Goal: Download file/media

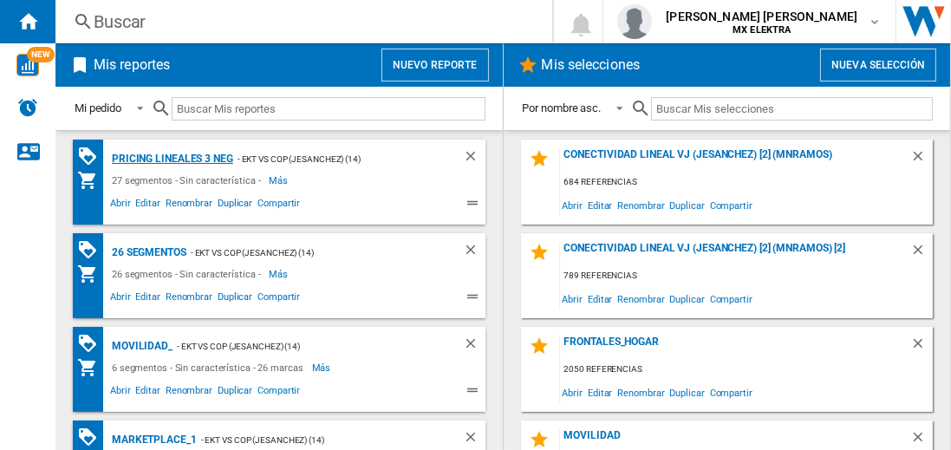
click at [172, 158] on div "Pricing lineales 3 neg" at bounding box center [170, 159] width 126 height 22
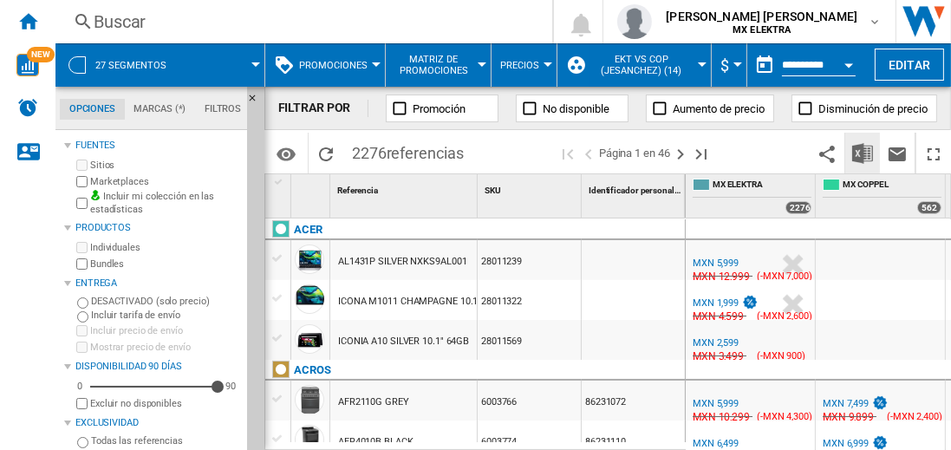
click at [863, 153] on img "Descargar en Excel" at bounding box center [862, 153] width 21 height 21
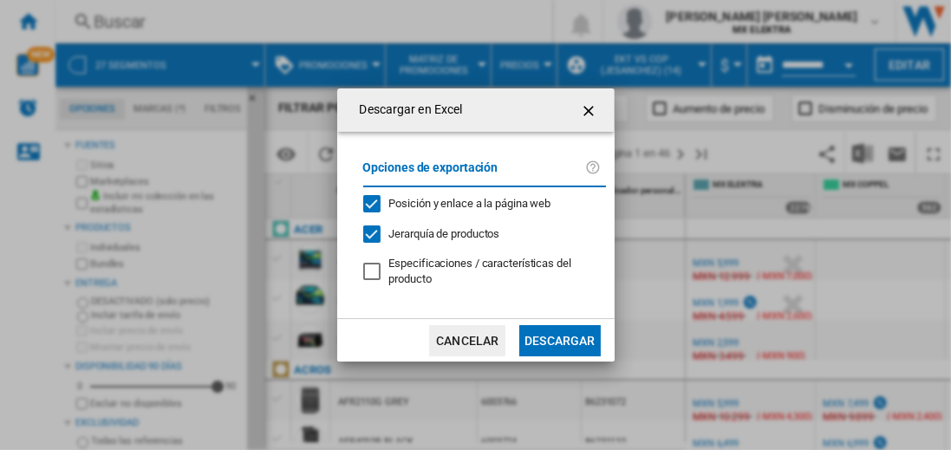
click at [559, 338] on button "Descargar" at bounding box center [559, 340] width 81 height 31
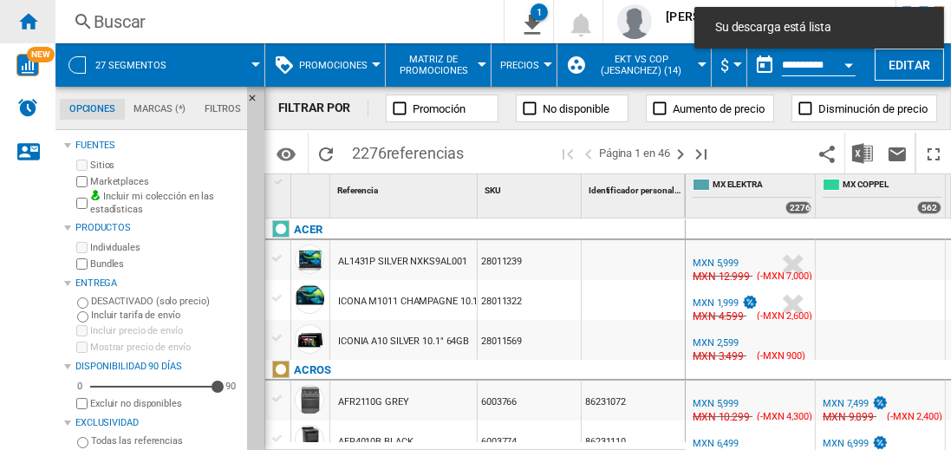
click at [28, 21] on ng-md-icon "Inicio" at bounding box center [27, 20] width 21 height 21
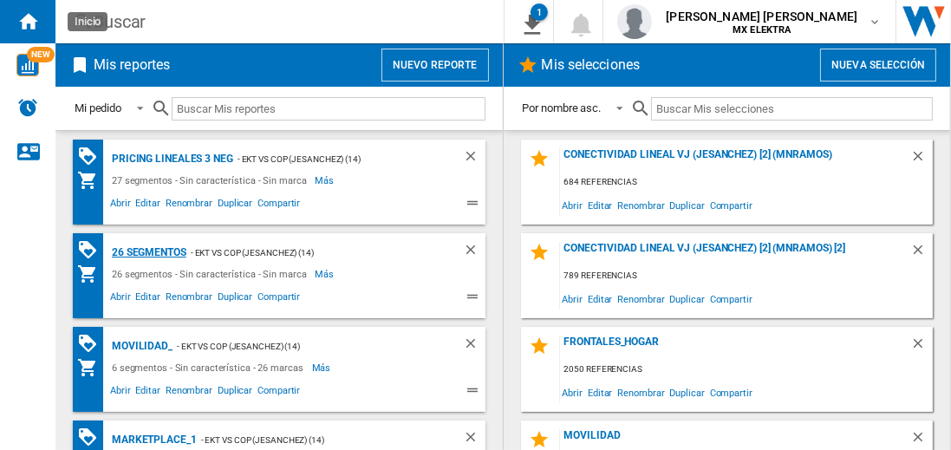
click at [150, 250] on div "26 segmentos" at bounding box center [146, 253] width 79 height 22
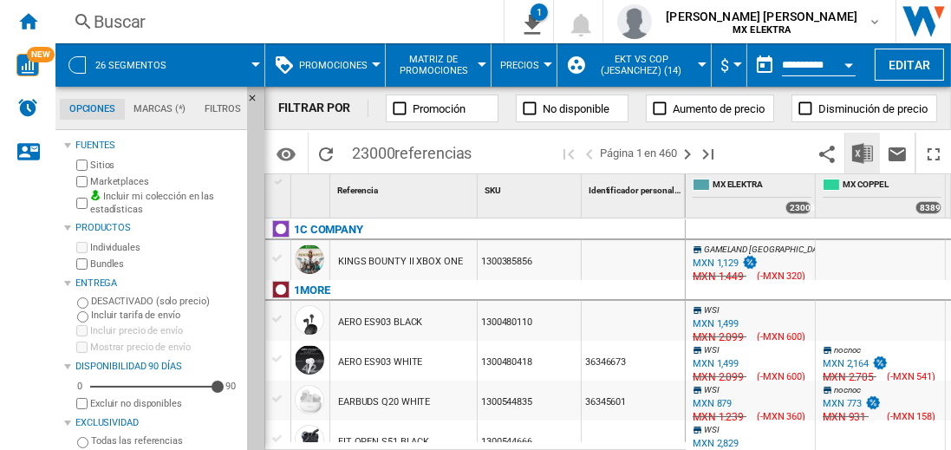
click at [863, 153] on img "Descargar en Excel" at bounding box center [862, 153] width 21 height 21
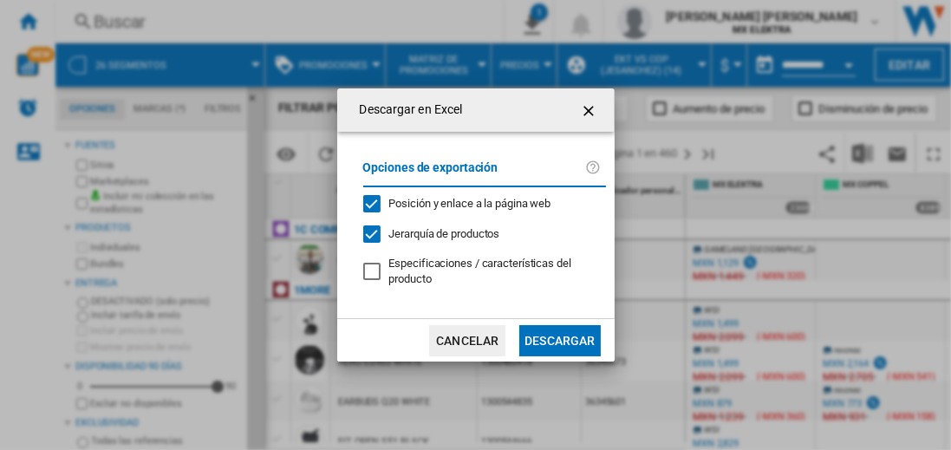
click at [559, 338] on button "Descargar" at bounding box center [559, 340] width 81 height 31
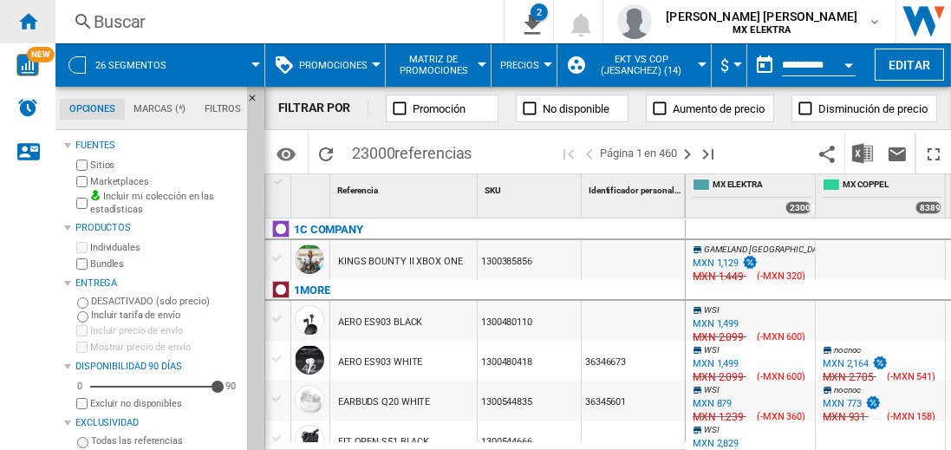
click at [28, 21] on ng-md-icon "Inicio" at bounding box center [27, 20] width 21 height 21
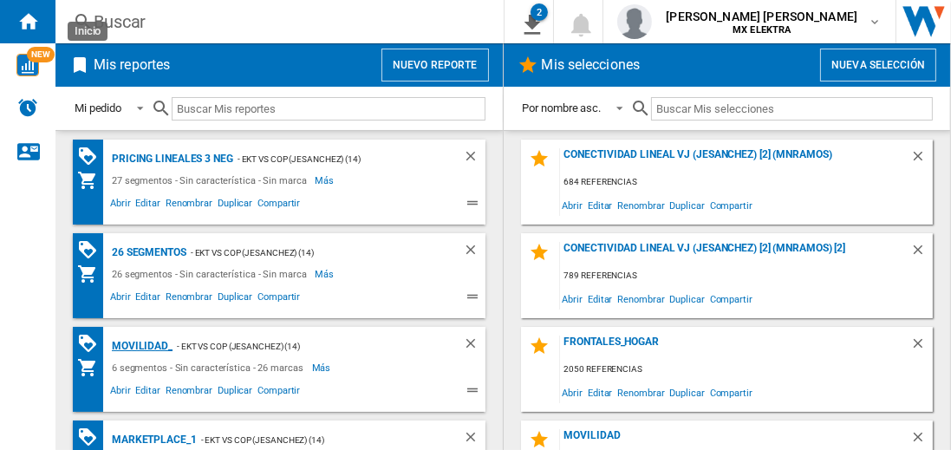
click at [139, 344] on div "MOVILIDAD_" at bounding box center [139, 346] width 65 height 22
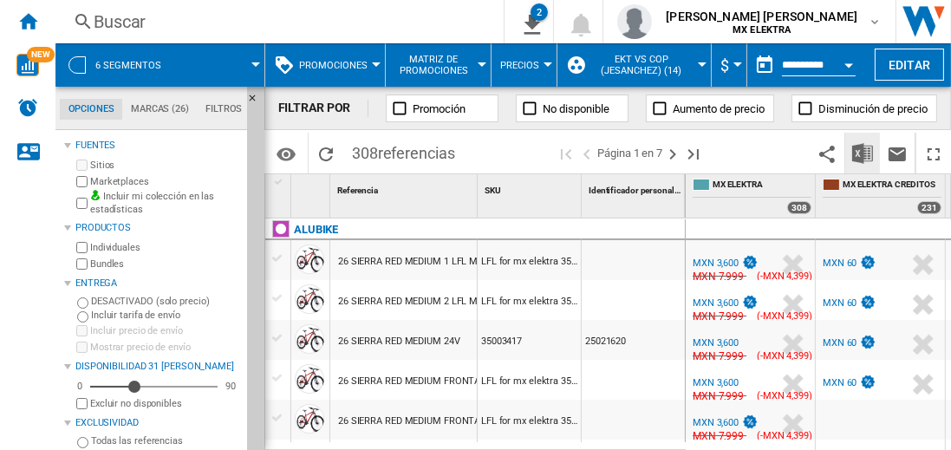
click at [863, 153] on img "Descargar en Excel" at bounding box center [862, 153] width 21 height 21
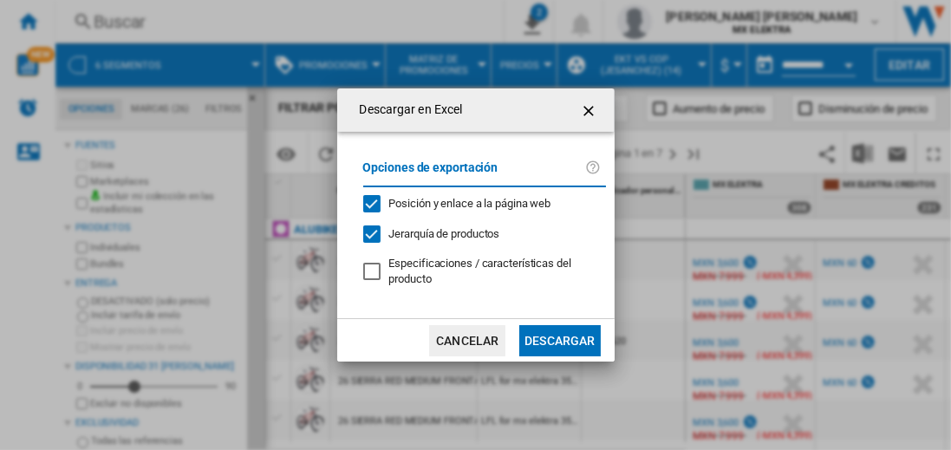
click at [559, 338] on button "Descargar" at bounding box center [559, 340] width 81 height 31
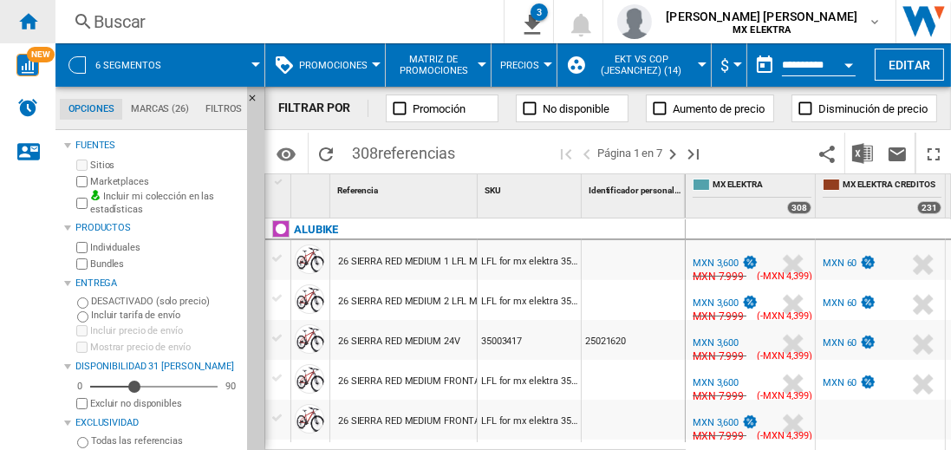
click at [28, 21] on ng-md-icon "Inicio" at bounding box center [27, 20] width 21 height 21
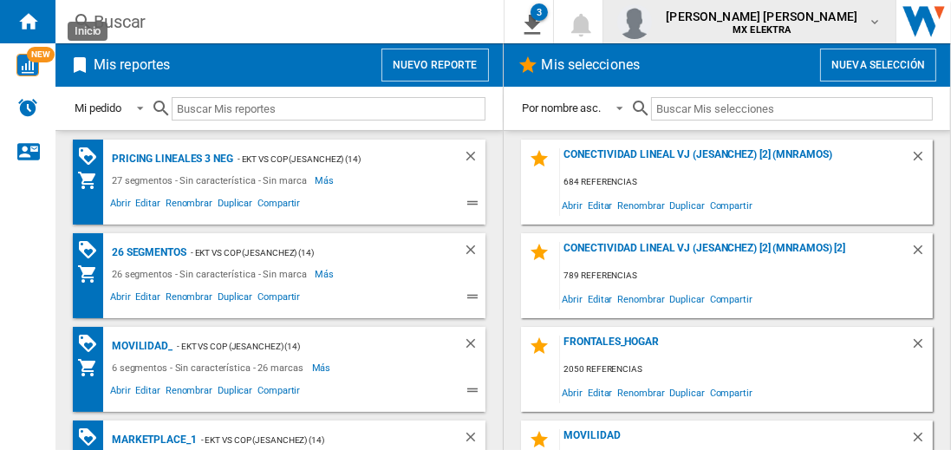
click at [778, 22] on span "juan carlos romero marta" at bounding box center [762, 16] width 192 height 17
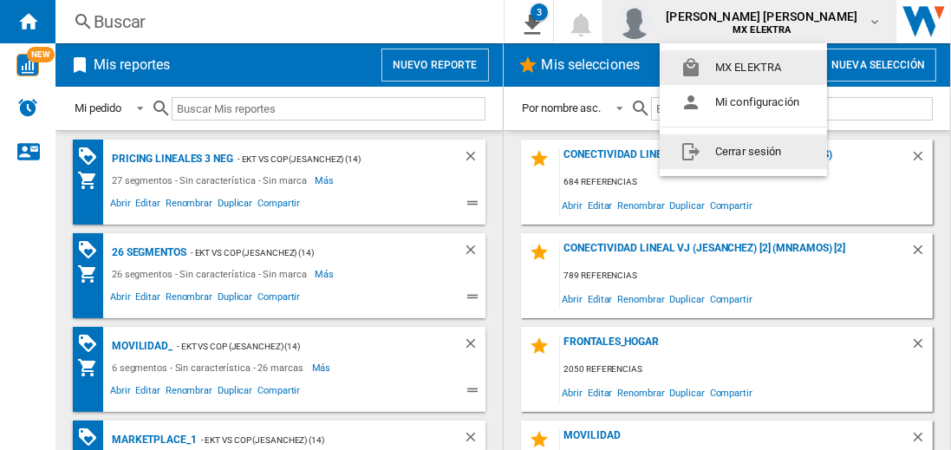
click at [743, 151] on button "Cerrar sesión" at bounding box center [743, 151] width 167 height 35
